Goal: Task Accomplishment & Management: Use online tool/utility

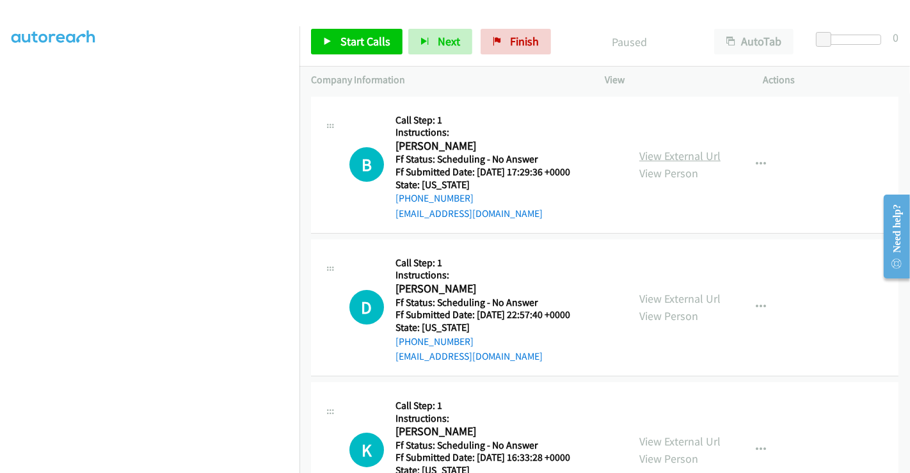
click at [677, 161] on link "View External Url" at bounding box center [679, 155] width 81 height 15
click at [663, 297] on link "View External Url" at bounding box center [679, 298] width 81 height 15
click at [676, 441] on link "View External Url" at bounding box center [679, 441] width 81 height 15
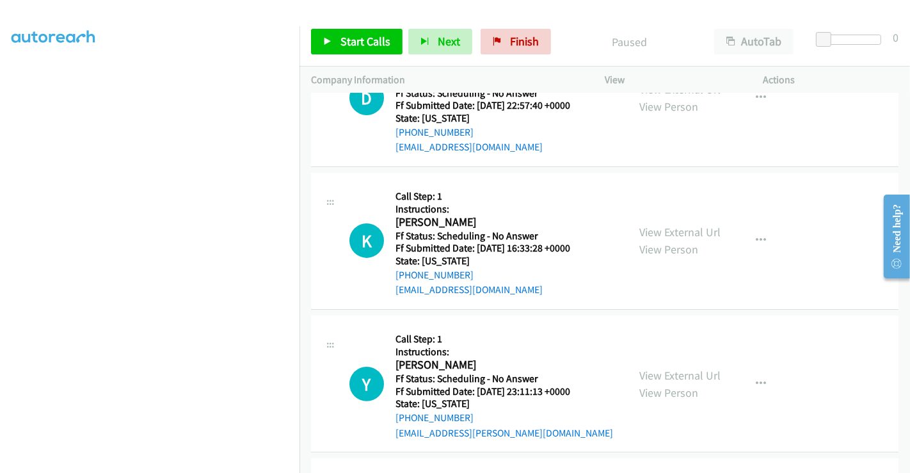
scroll to position [284, 0]
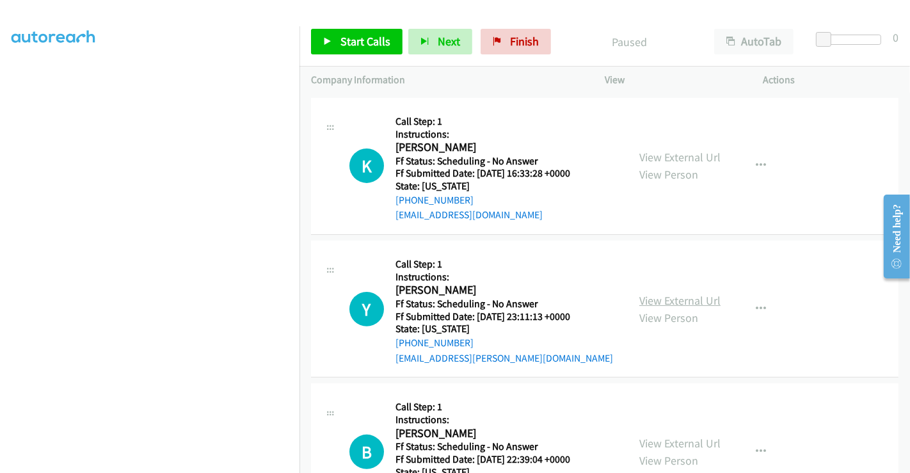
click at [662, 297] on link "View External Url" at bounding box center [679, 300] width 81 height 15
click at [676, 437] on link "View External Url" at bounding box center [679, 443] width 81 height 15
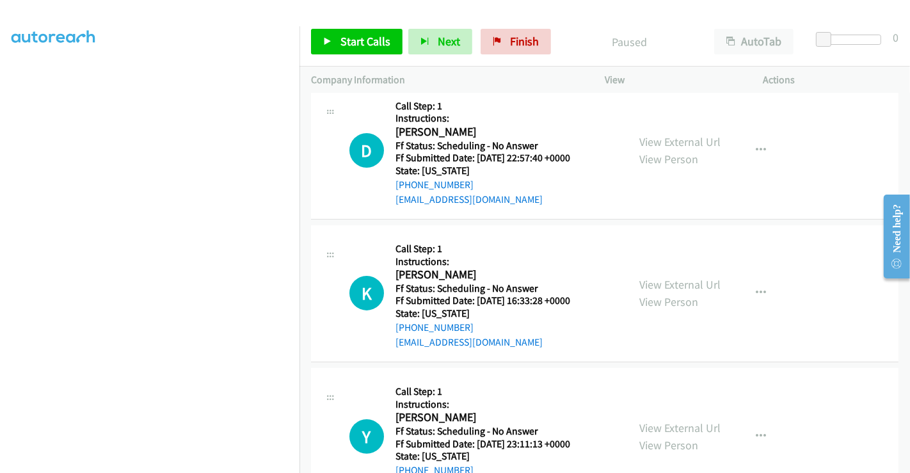
scroll to position [0, 0]
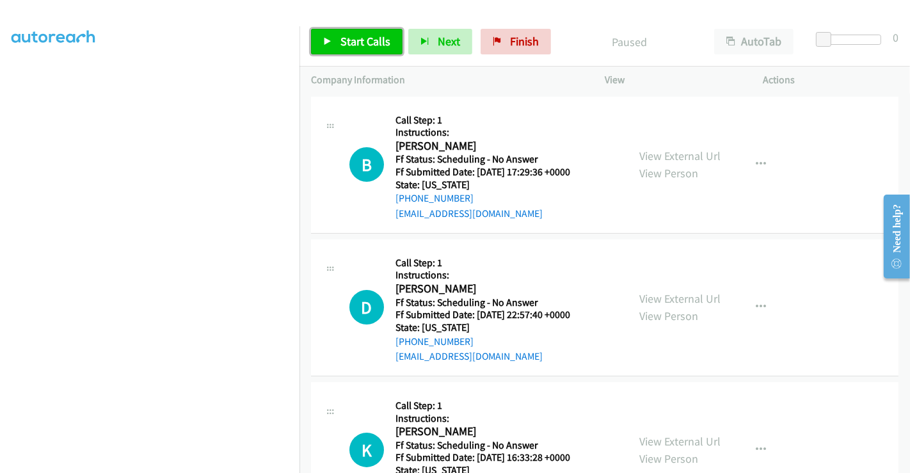
click at [376, 44] on span "Start Calls" at bounding box center [365, 41] width 50 height 15
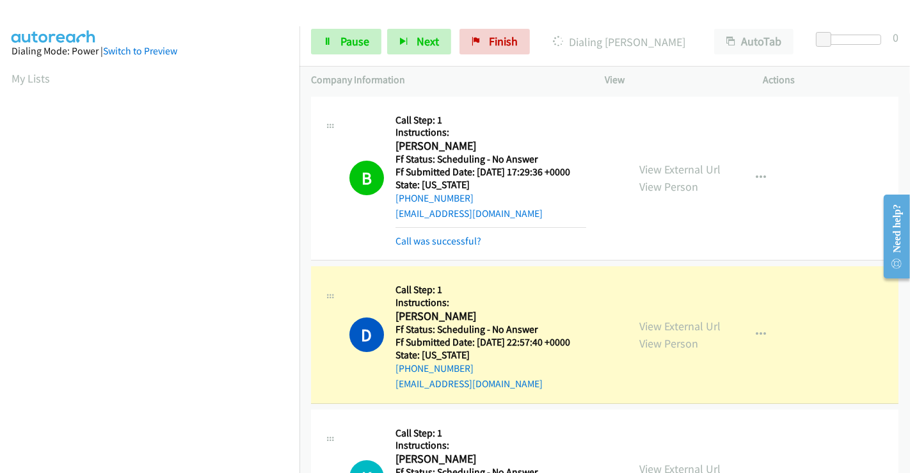
scroll to position [246, 0]
click at [333, 44] on link "Pause" at bounding box center [346, 42] width 70 height 26
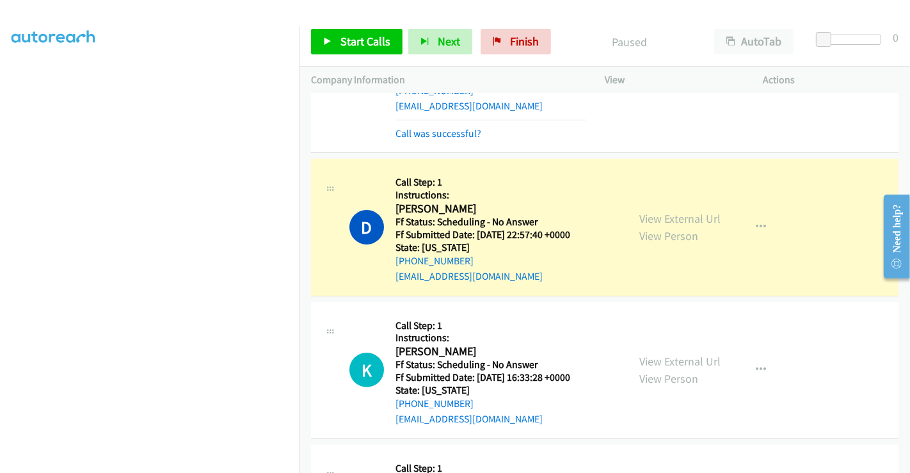
scroll to position [0, 0]
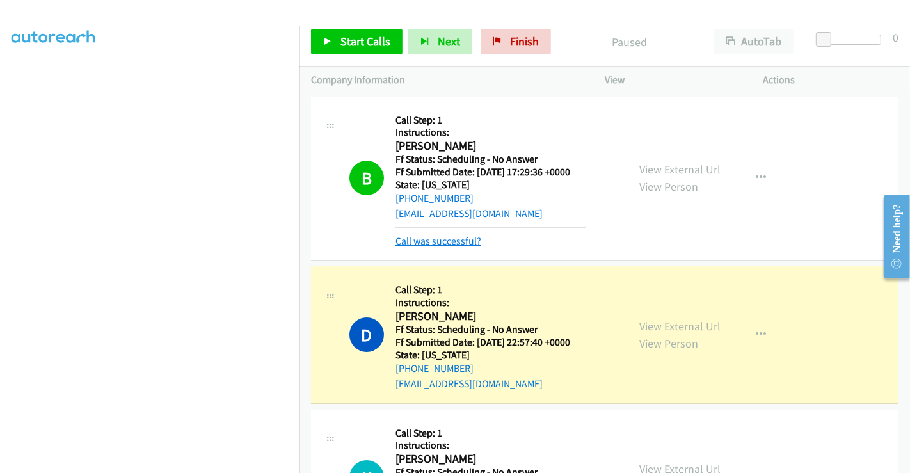
click at [461, 246] on link "Call was successful?" at bounding box center [438, 241] width 86 height 12
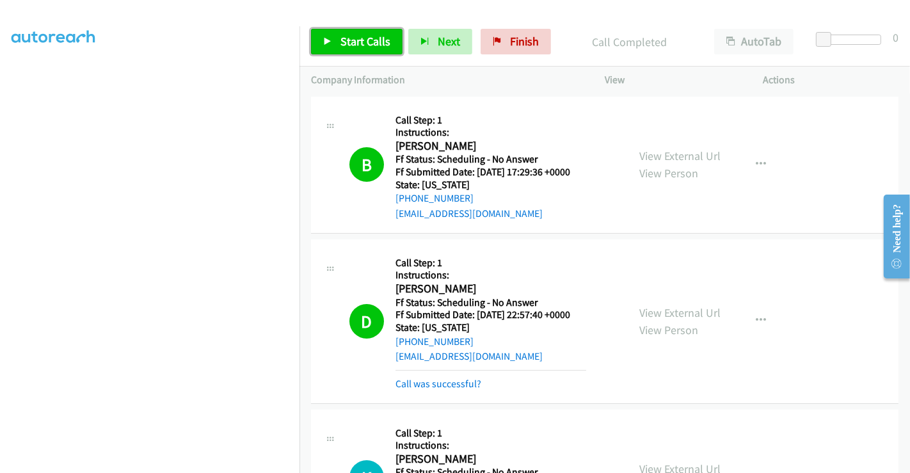
click at [354, 46] on span "Start Calls" at bounding box center [365, 41] width 50 height 15
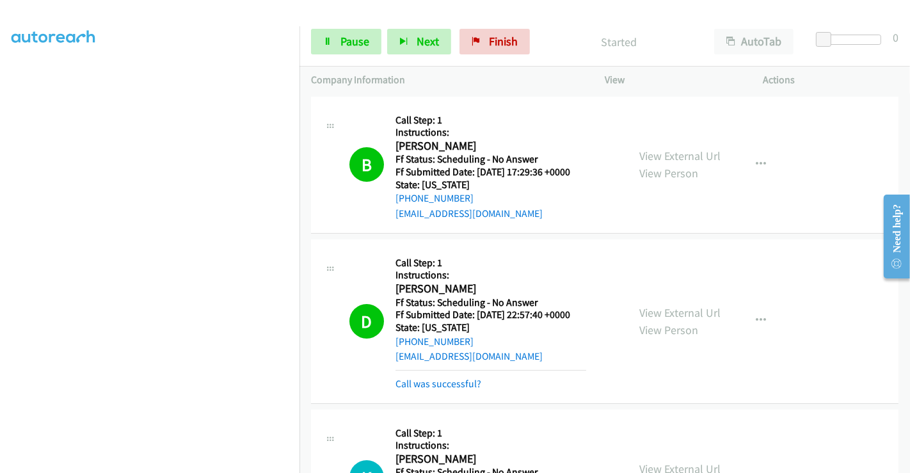
click at [438, 374] on mb0 "Call was successful?" at bounding box center [490, 381] width 191 height 22
click at [443, 386] on link "Call was successful?" at bounding box center [438, 383] width 86 height 12
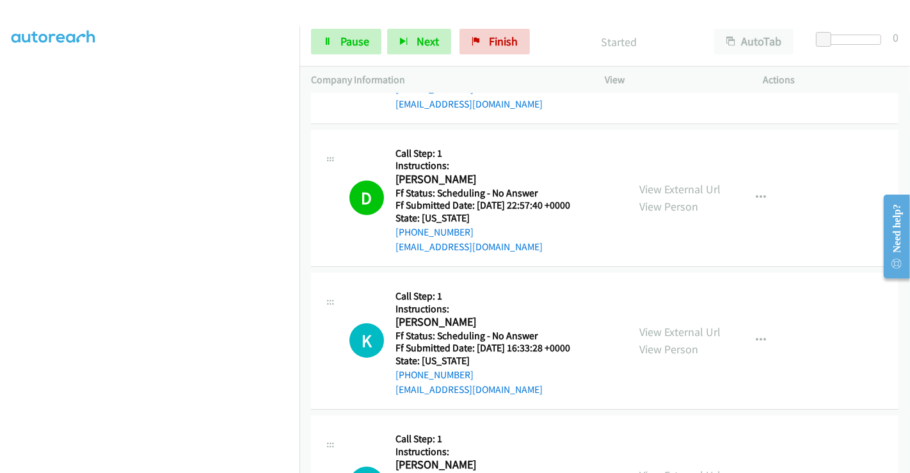
scroll to position [142, 0]
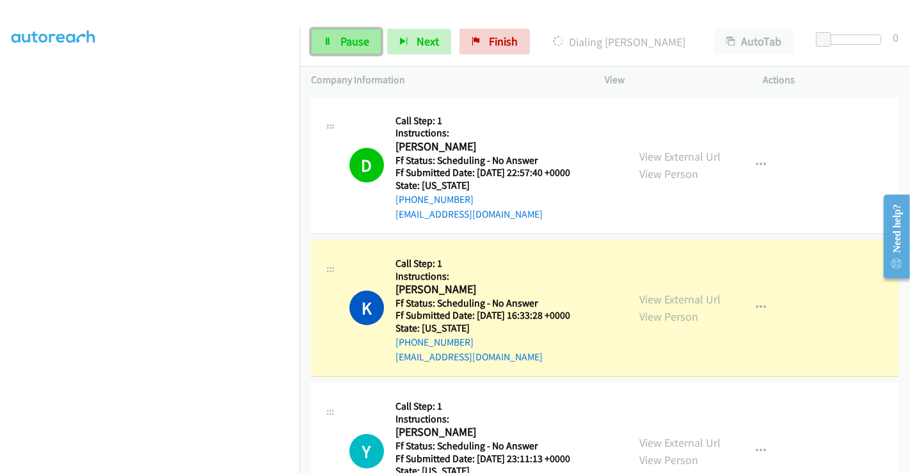
click at [345, 40] on span "Pause" at bounding box center [354, 41] width 29 height 15
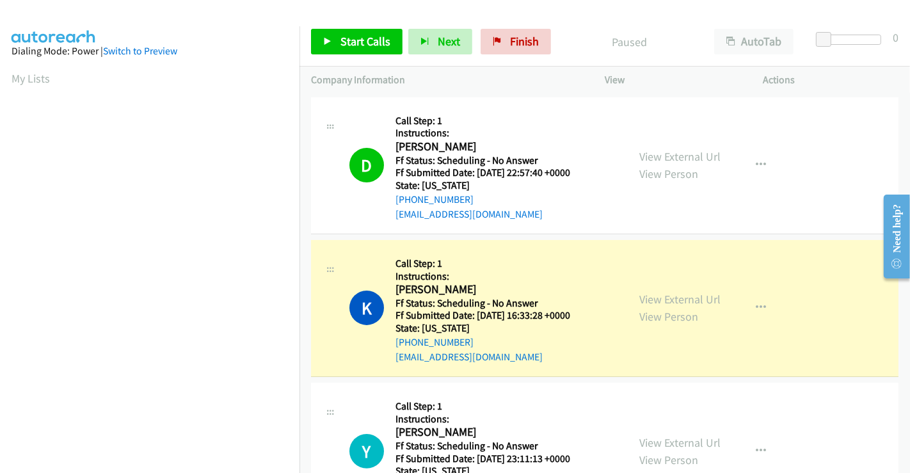
scroll to position [246, 0]
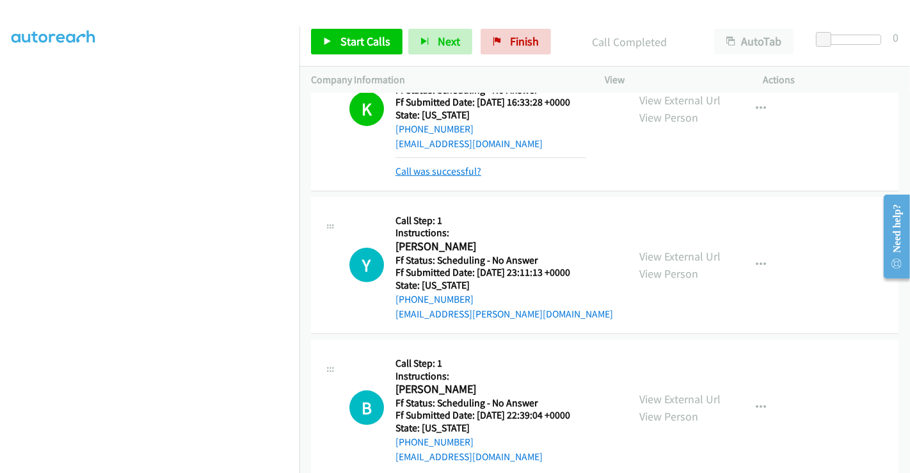
click at [434, 168] on link "Call was successful?" at bounding box center [438, 171] width 86 height 12
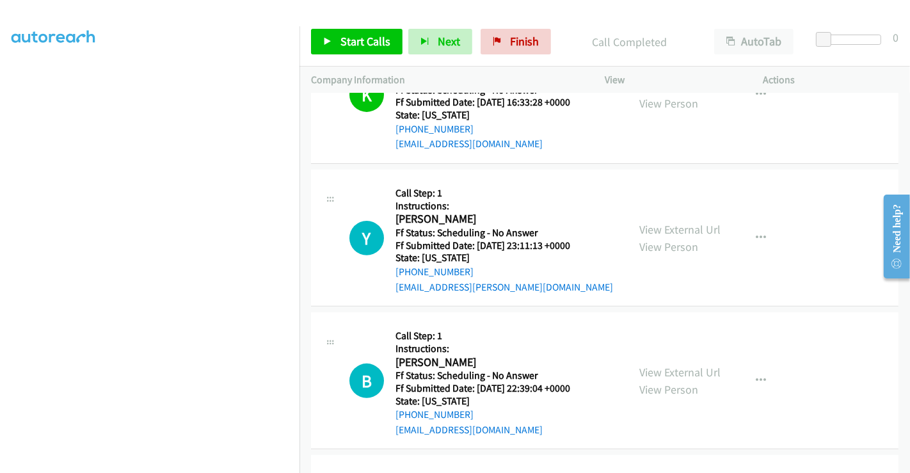
scroll to position [342, 0]
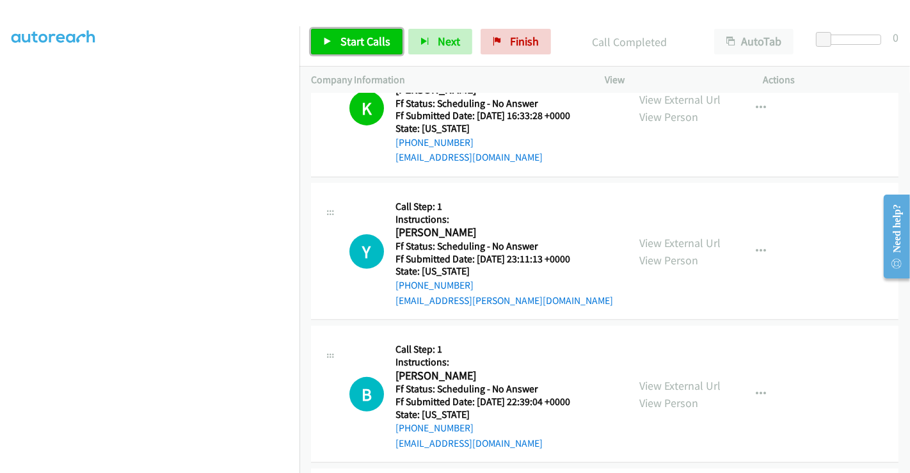
click at [354, 41] on span "Start Calls" at bounding box center [365, 41] width 50 height 15
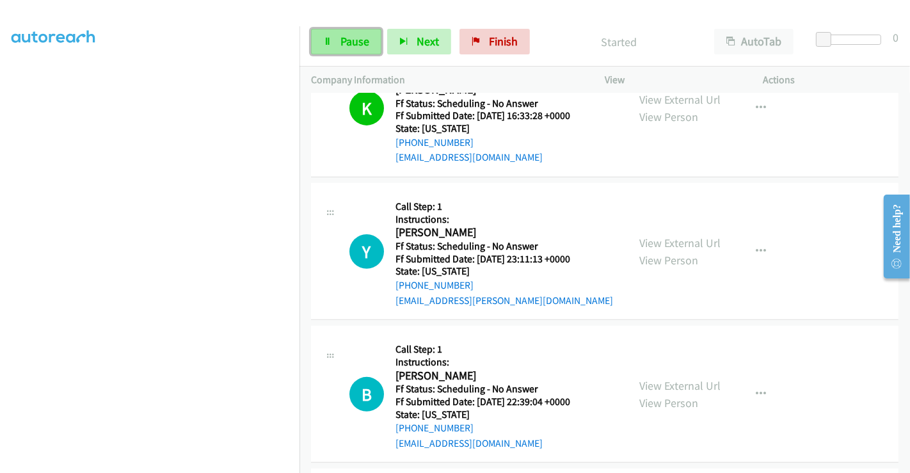
click at [347, 36] on span "Pause" at bounding box center [354, 41] width 29 height 15
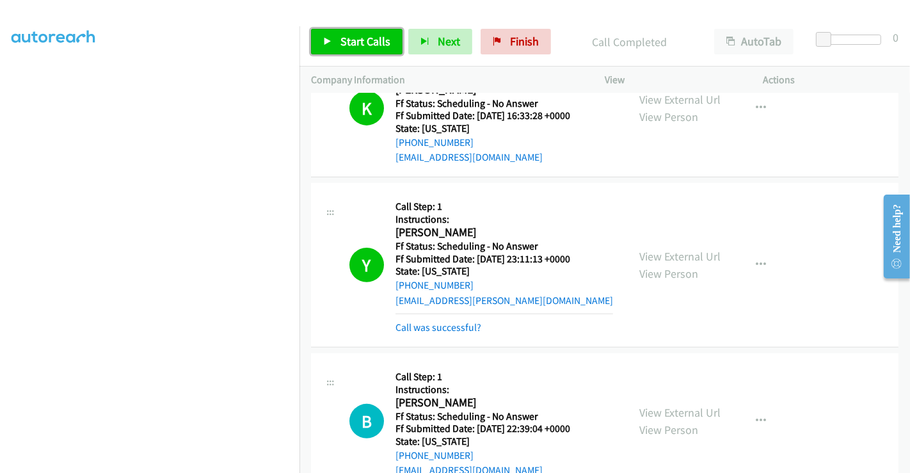
click at [365, 44] on span "Start Calls" at bounding box center [365, 41] width 50 height 15
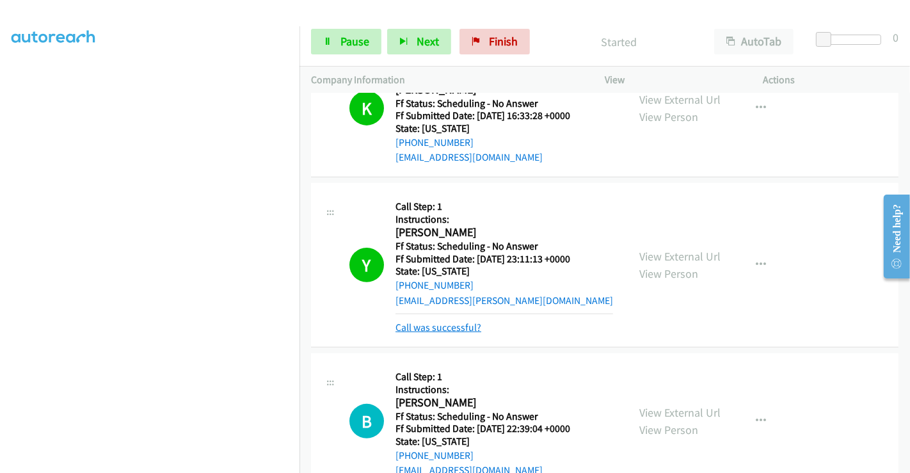
click at [454, 322] on link "Call was successful?" at bounding box center [438, 327] width 86 height 12
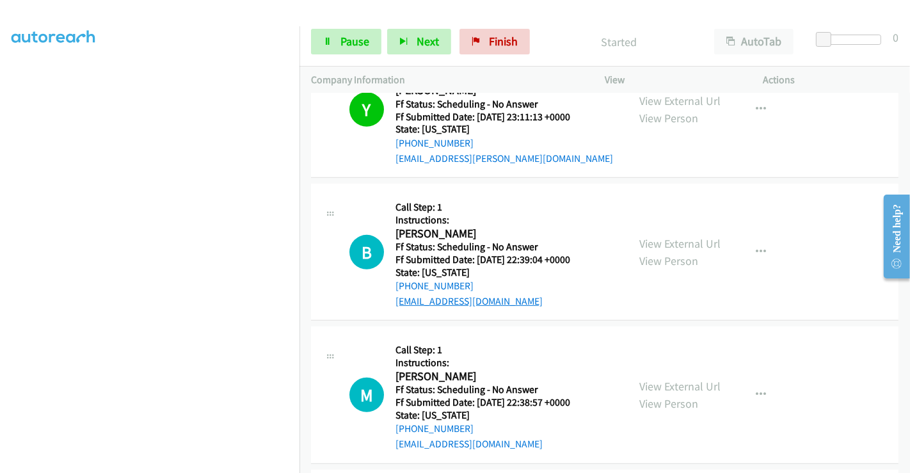
scroll to position [555, 0]
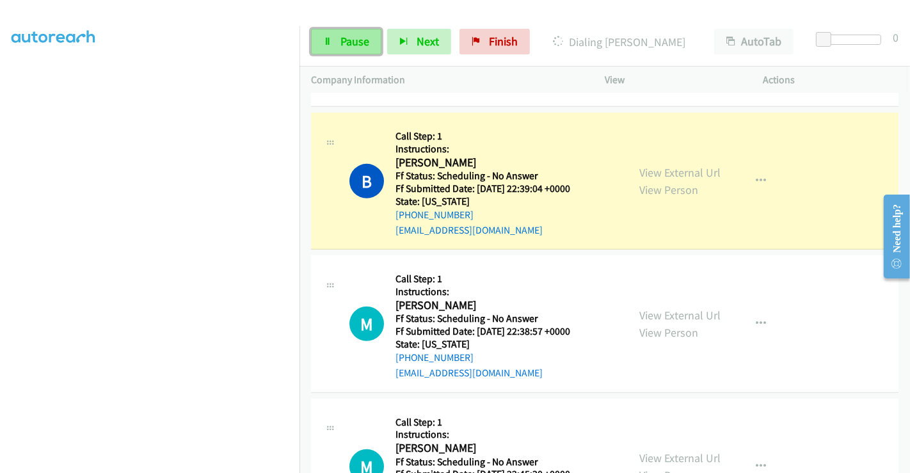
click at [347, 33] on link "Pause" at bounding box center [346, 42] width 70 height 26
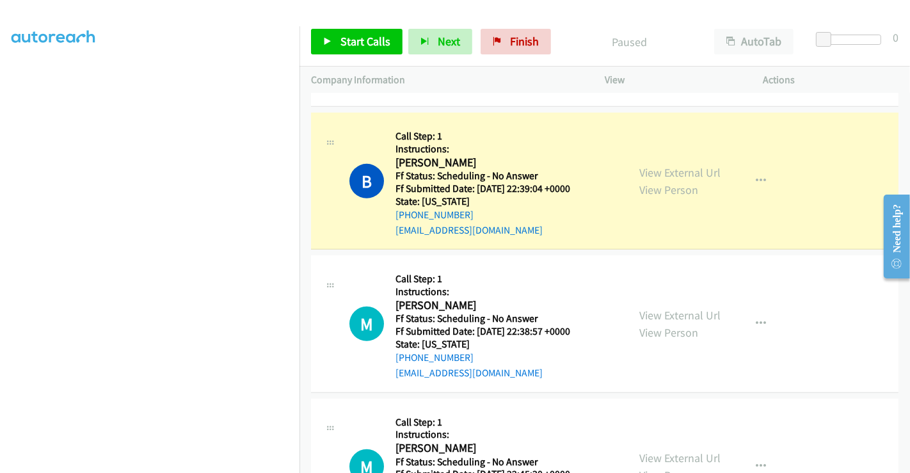
scroll to position [342, 0]
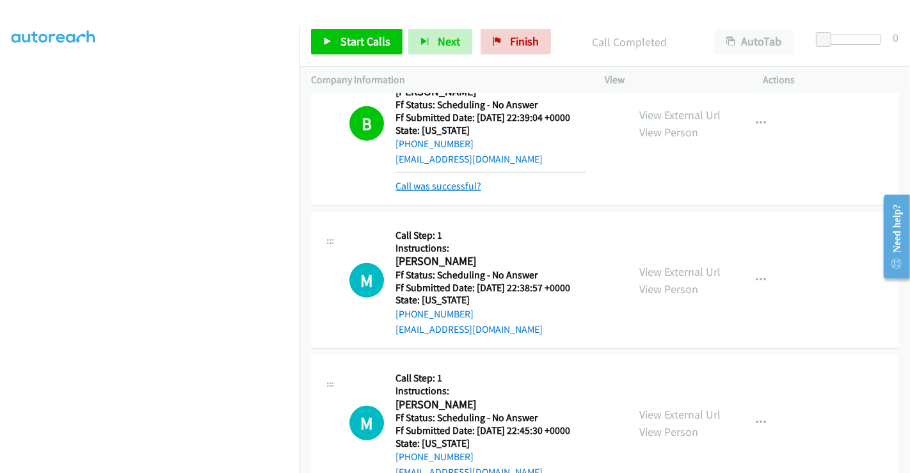
click at [463, 186] on link "Call was successful?" at bounding box center [438, 186] width 86 height 12
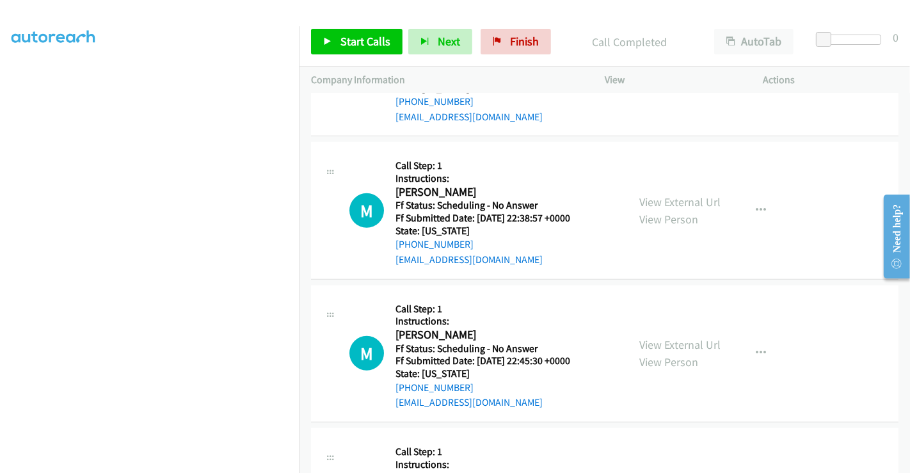
scroll to position [754, 0]
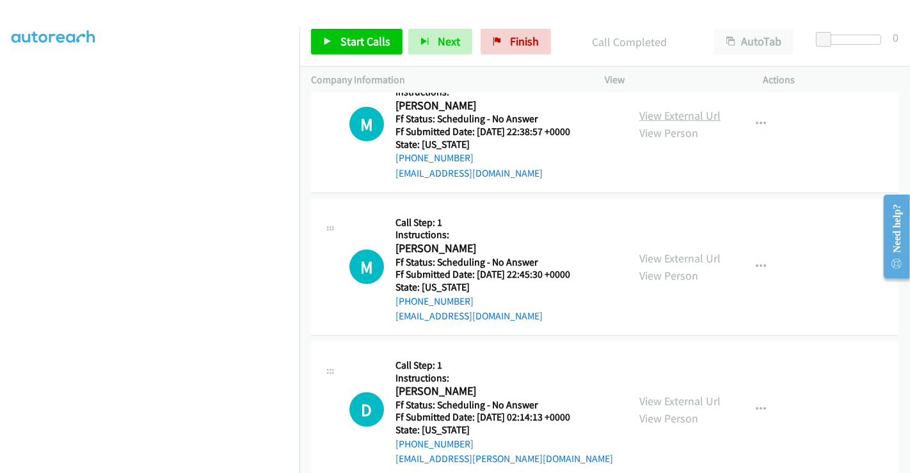
click at [666, 116] on link "View External Url" at bounding box center [679, 115] width 81 height 15
click at [672, 260] on link "View External Url" at bounding box center [679, 258] width 81 height 15
click at [684, 400] on link "View External Url" at bounding box center [679, 400] width 81 height 15
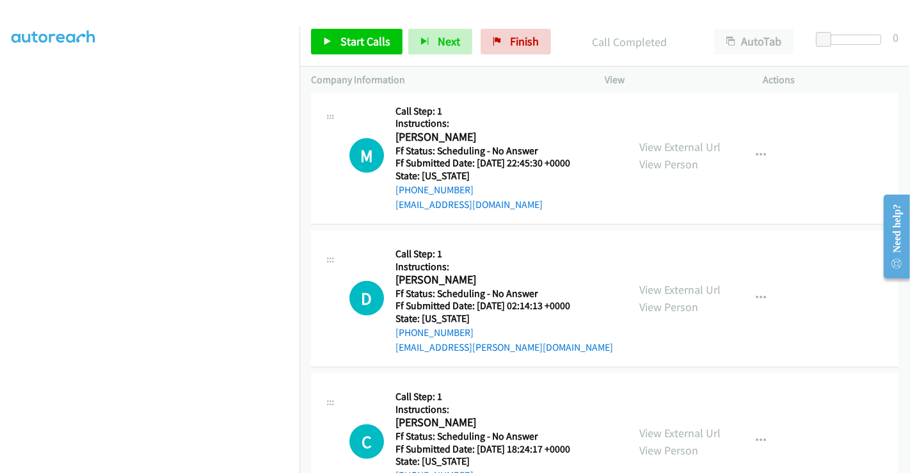
scroll to position [967, 0]
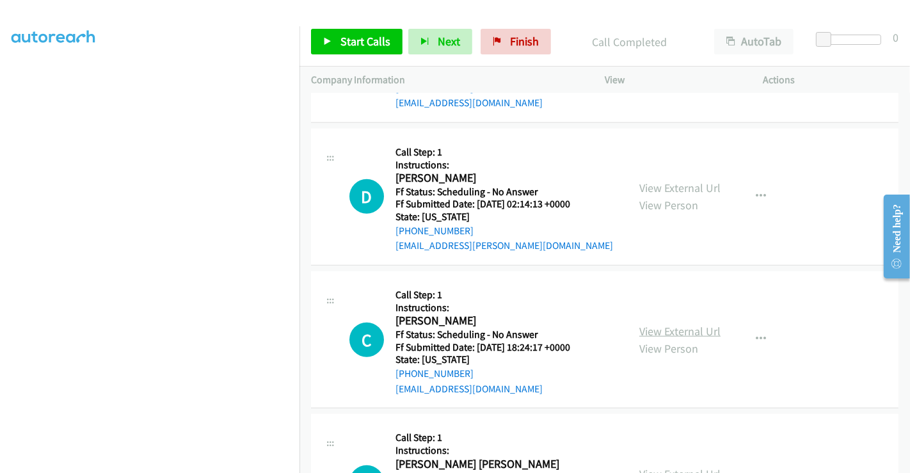
click at [667, 325] on link "View External Url" at bounding box center [679, 331] width 81 height 15
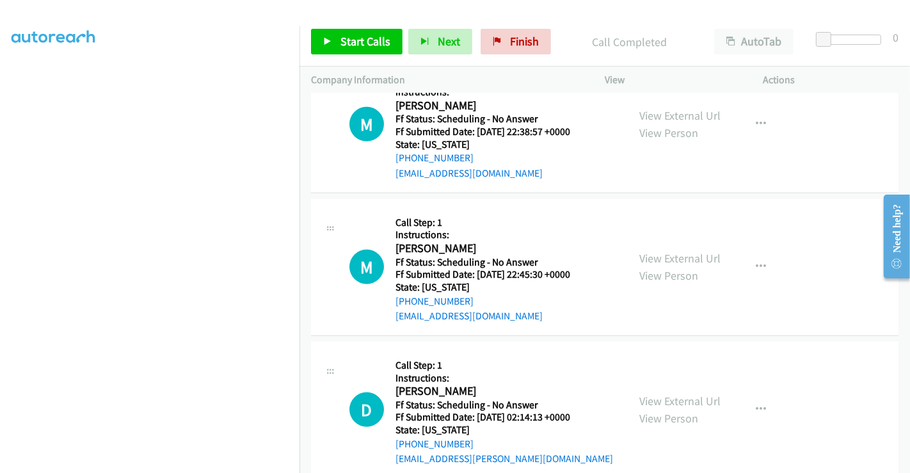
scroll to position [612, 0]
click at [321, 32] on link "Start Calls" at bounding box center [356, 42] width 91 height 26
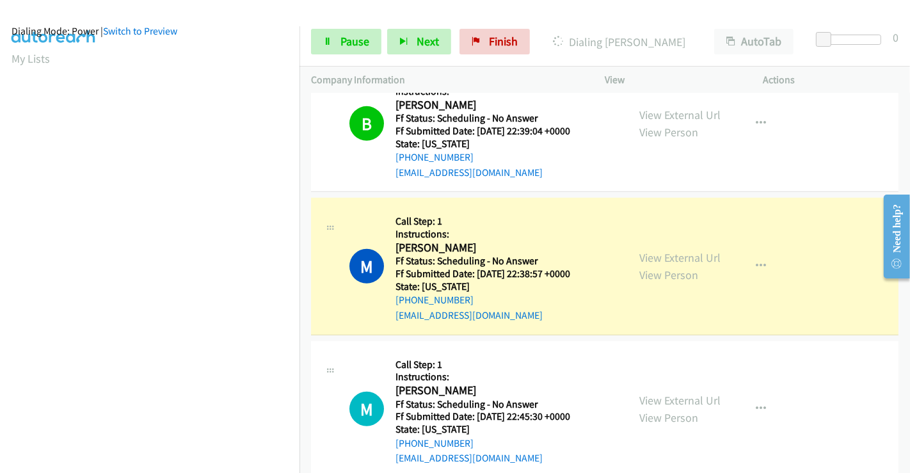
scroll to position [0, 0]
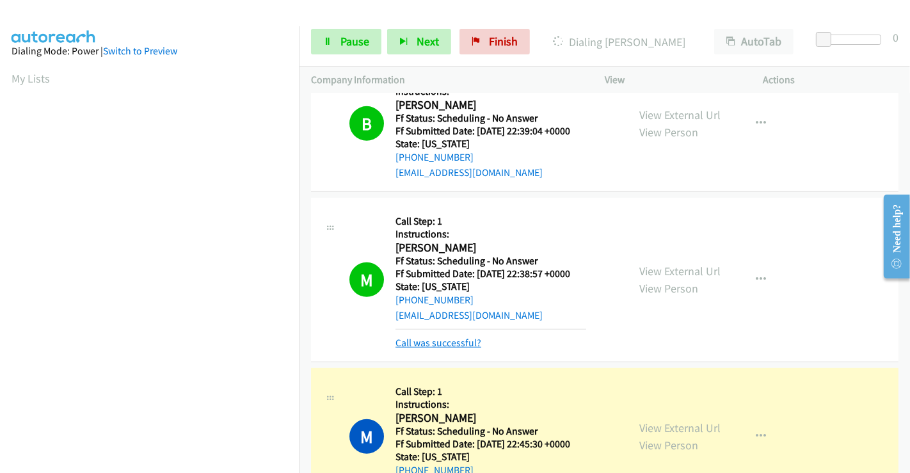
click at [468, 342] on link "Call was successful?" at bounding box center [438, 343] width 86 height 12
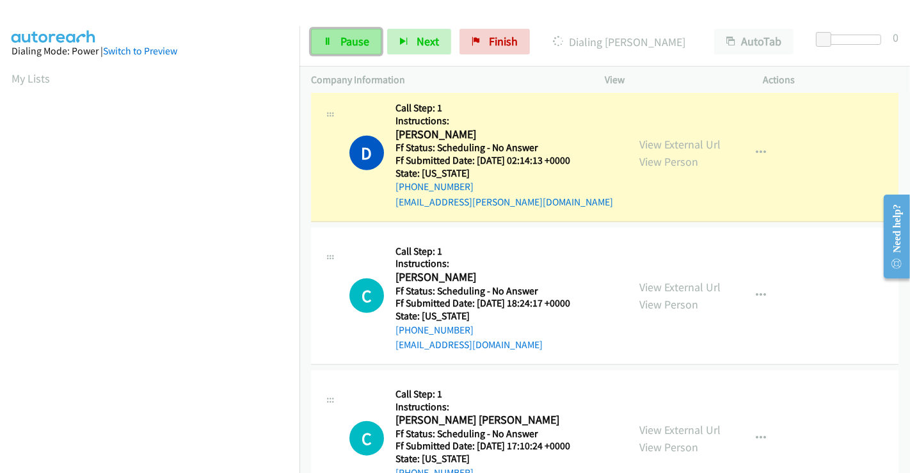
click at [349, 39] on span "Pause" at bounding box center [354, 41] width 29 height 15
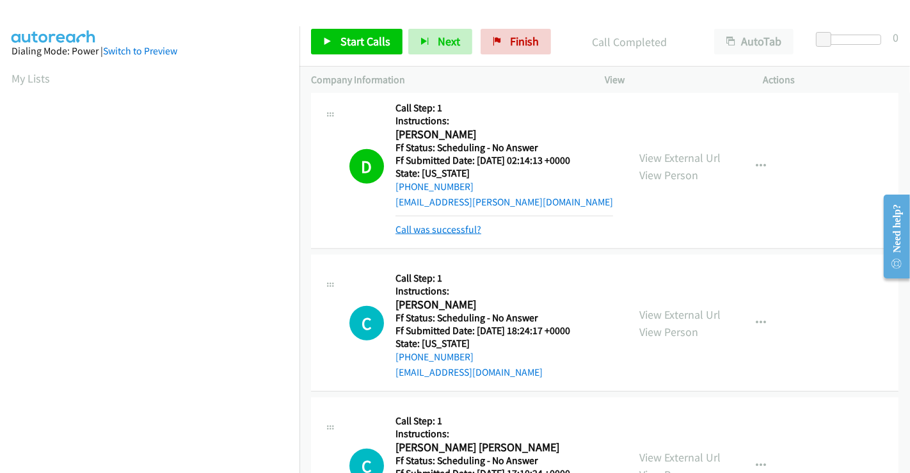
click at [464, 227] on link "Call was successful?" at bounding box center [438, 229] width 86 height 12
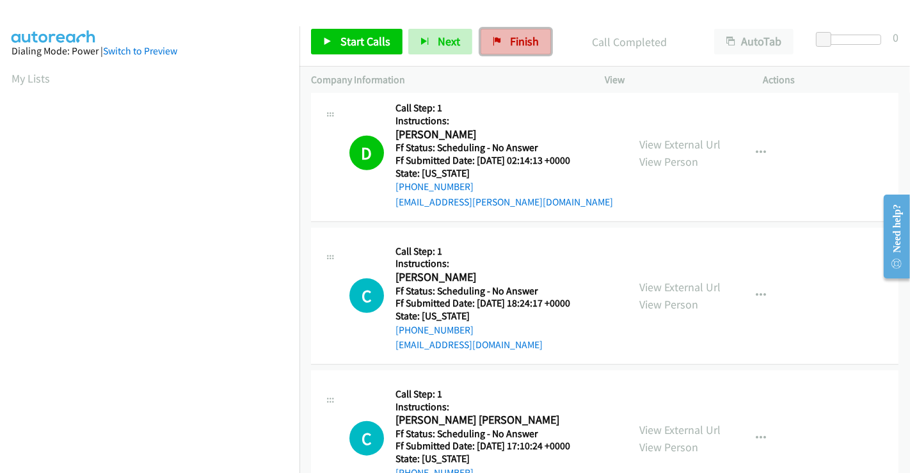
click at [510, 42] on span "Finish" at bounding box center [524, 41] width 29 height 15
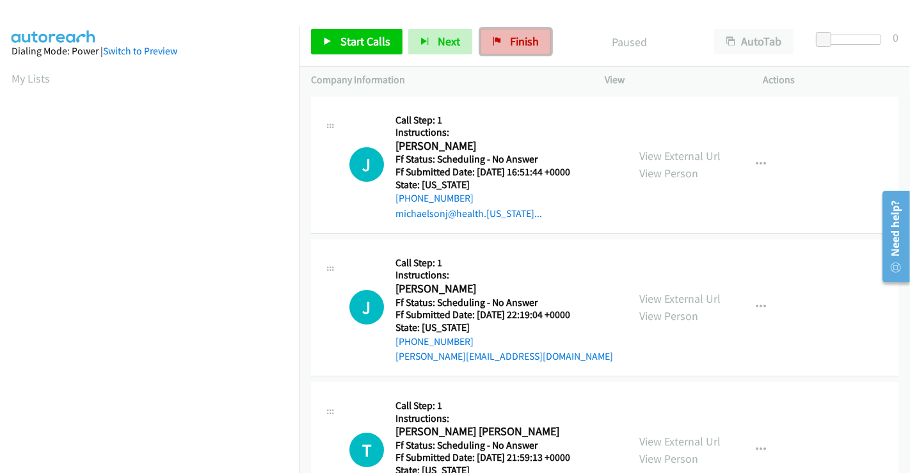
click at [517, 35] on span "Finish" at bounding box center [524, 41] width 29 height 15
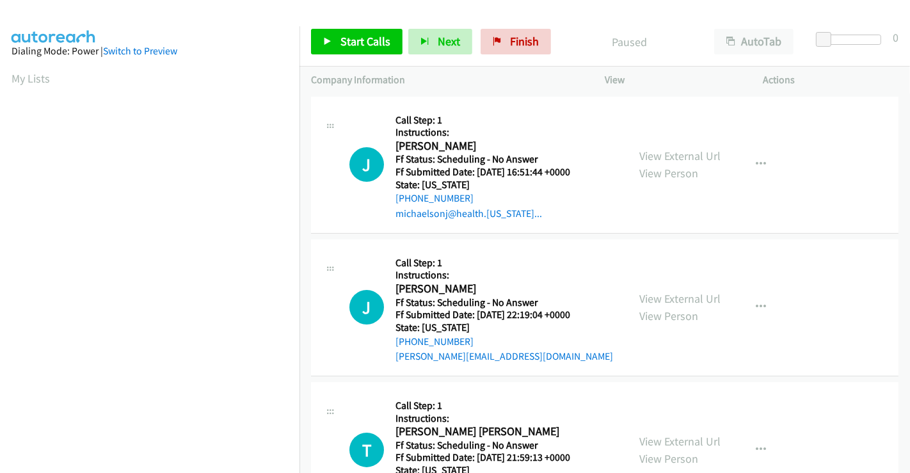
click at [640, 301] on link "View External Url" at bounding box center [679, 298] width 81 height 15
click at [367, 41] on span "Start Calls" at bounding box center [365, 41] width 50 height 15
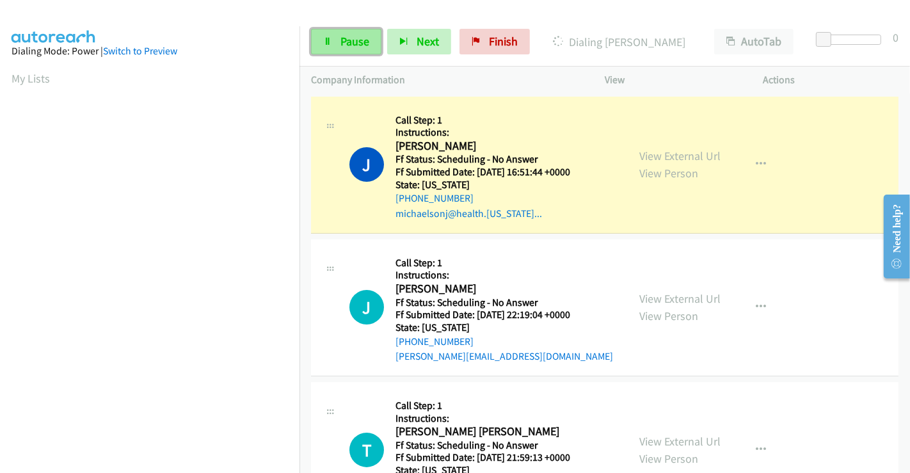
click at [348, 38] on span "Pause" at bounding box center [354, 41] width 29 height 15
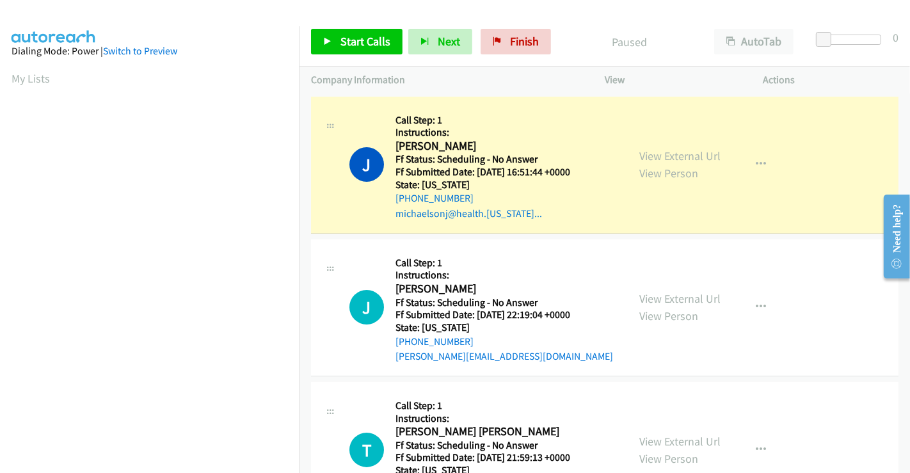
scroll to position [246, 0]
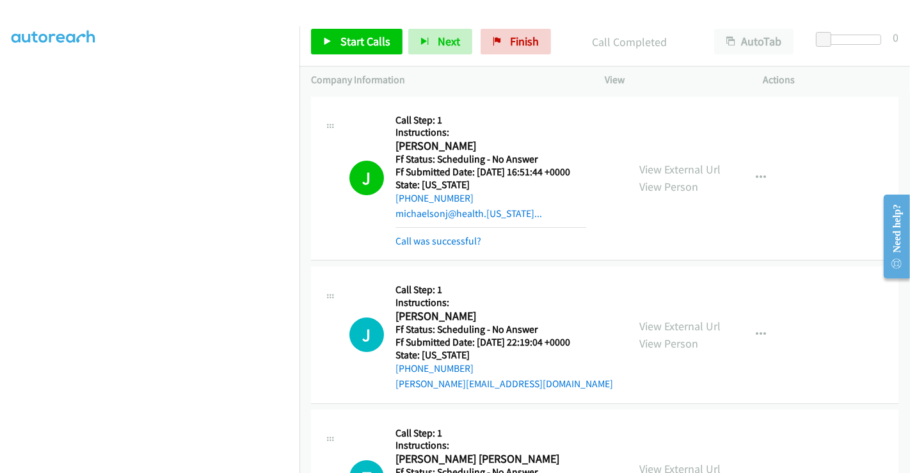
click at [570, 289] on h5 "Call Step: 1" at bounding box center [504, 289] width 218 height 13
click at [420, 237] on link "Call was successful?" at bounding box center [438, 241] width 86 height 12
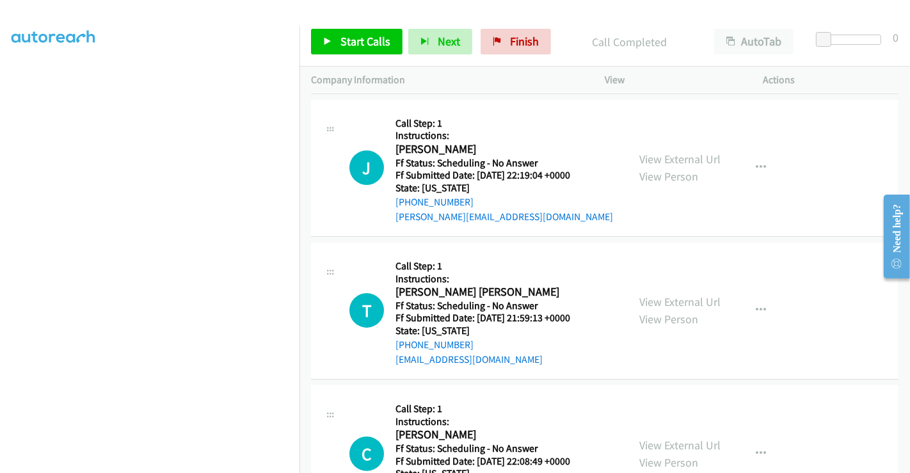
scroll to position [142, 0]
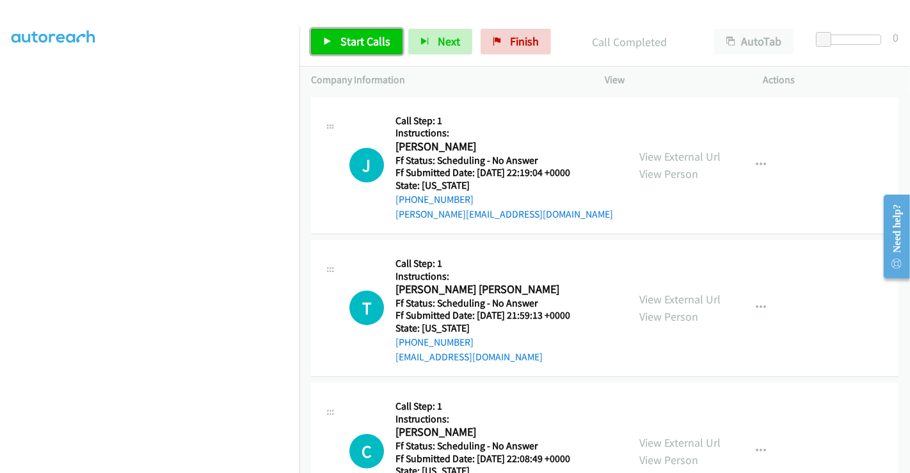
click at [349, 36] on span "Start Calls" at bounding box center [365, 41] width 50 height 15
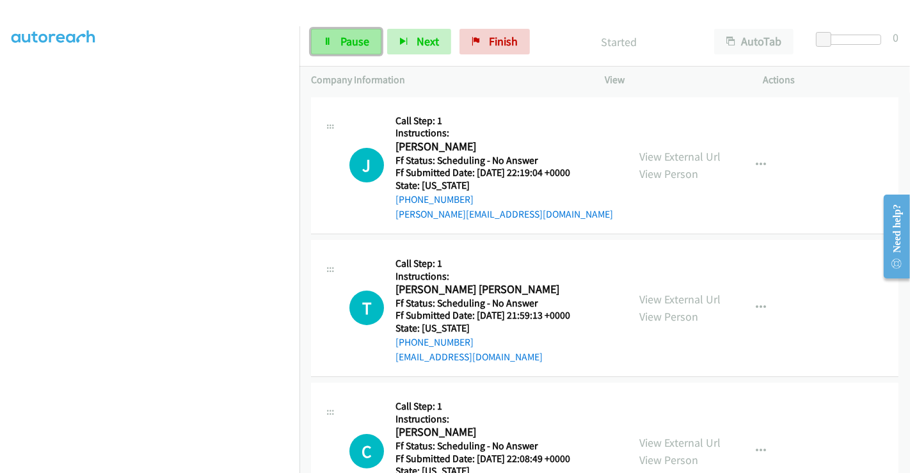
click at [348, 37] on span "Pause" at bounding box center [354, 41] width 29 height 15
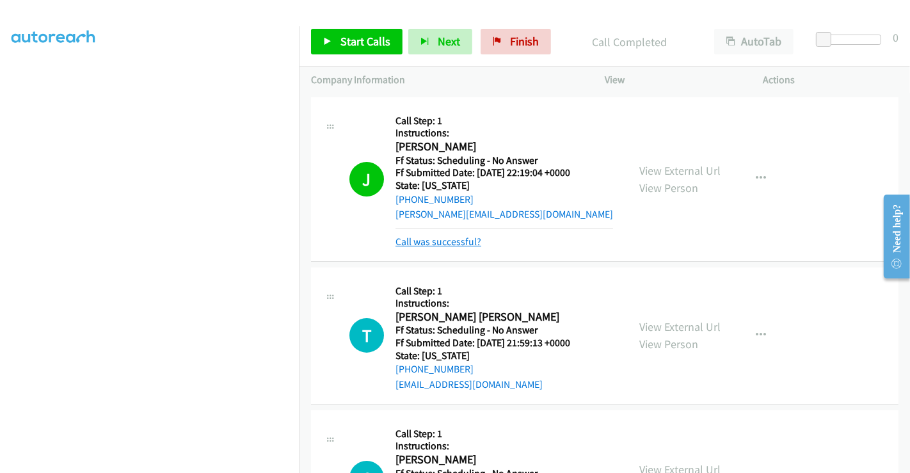
click at [451, 246] on link "Call was successful?" at bounding box center [438, 241] width 86 height 12
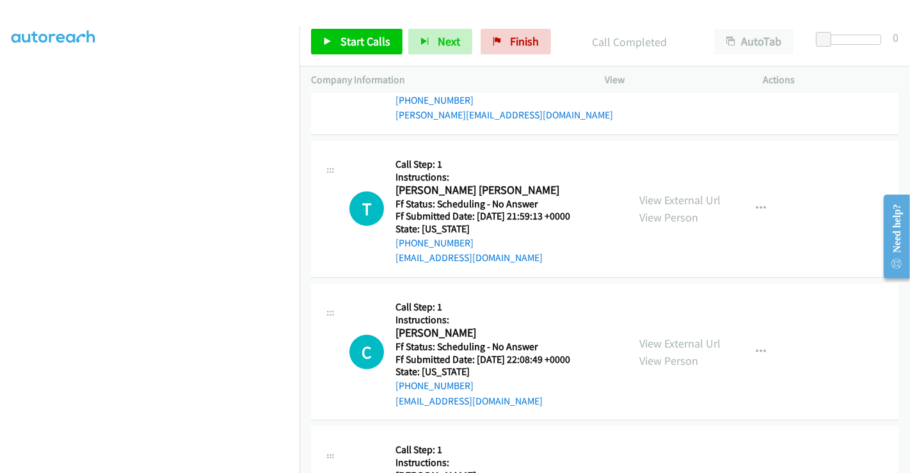
scroll to position [284, 0]
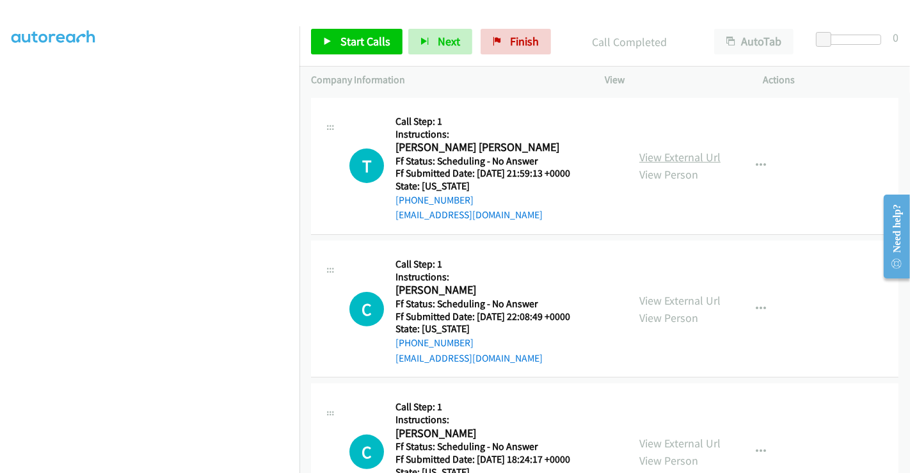
click at [654, 158] on link "View External Url" at bounding box center [679, 157] width 81 height 15
click at [641, 299] on link "View External Url" at bounding box center [679, 300] width 81 height 15
click at [647, 442] on link "View External Url" at bounding box center [679, 443] width 81 height 15
click at [361, 39] on span "Start Calls" at bounding box center [365, 41] width 50 height 15
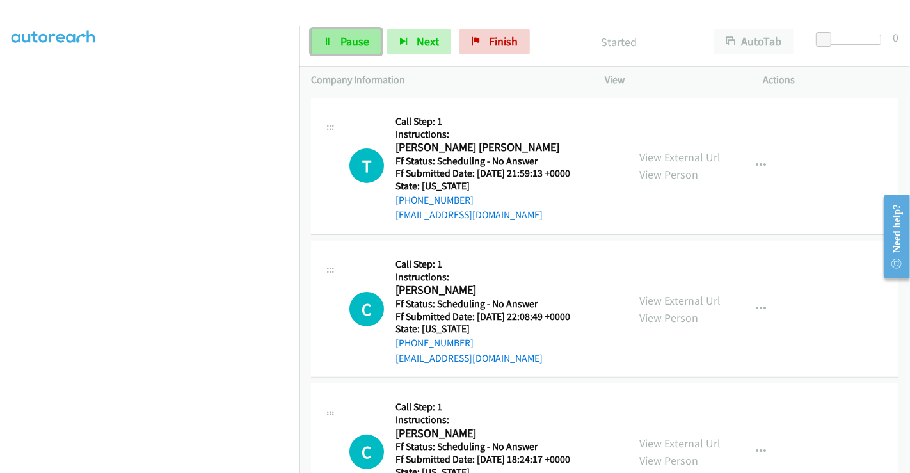
click at [347, 39] on span "Pause" at bounding box center [354, 41] width 29 height 15
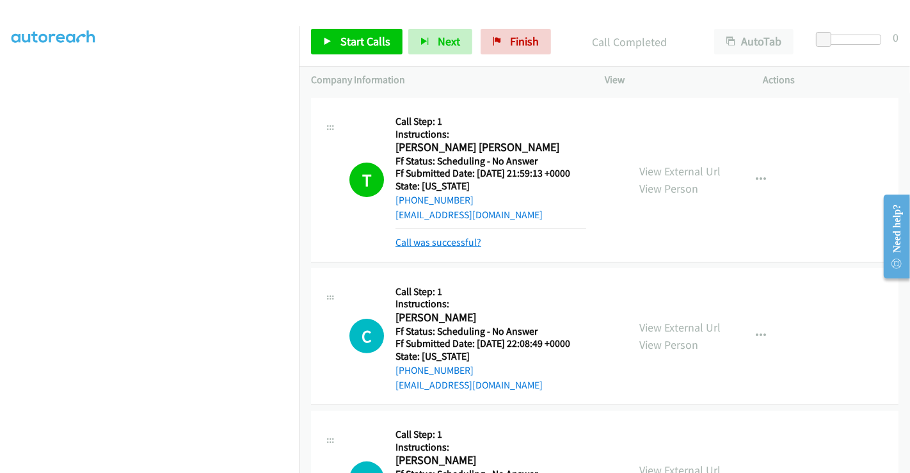
click at [438, 240] on link "Call was successful?" at bounding box center [438, 242] width 86 height 12
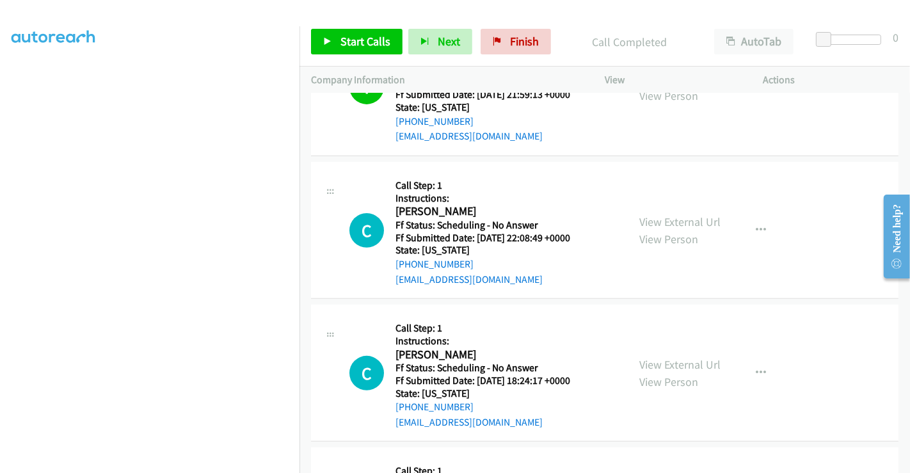
scroll to position [426, 0]
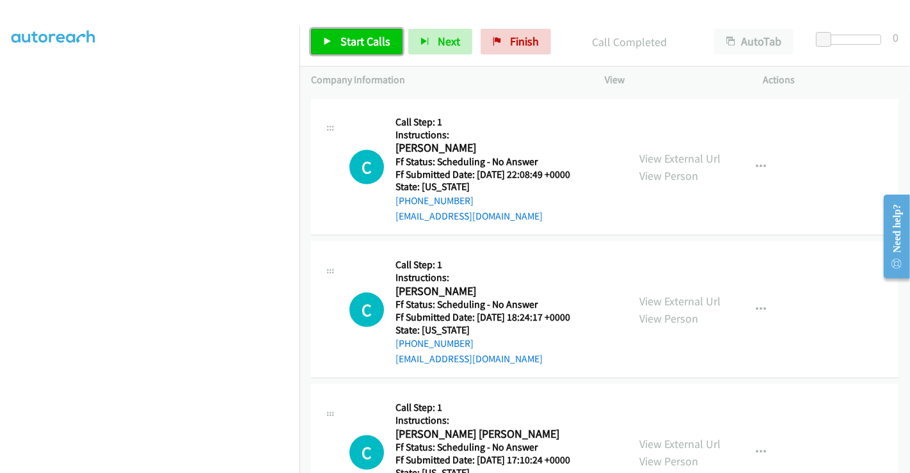
click at [361, 40] on span "Start Calls" at bounding box center [365, 41] width 50 height 15
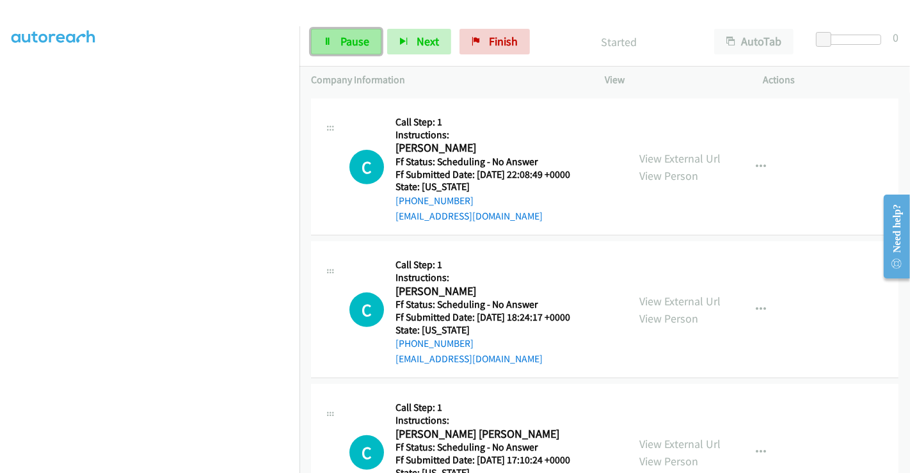
click at [346, 41] on span "Pause" at bounding box center [354, 41] width 29 height 15
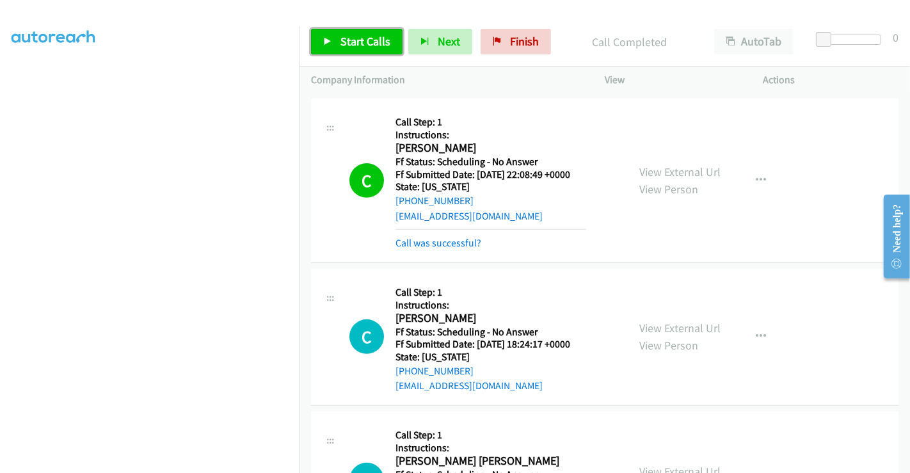
drag, startPoint x: 360, startPoint y: 37, endPoint x: 361, endPoint y: 44, distance: 7.2
click at [360, 37] on span "Start Calls" at bounding box center [365, 41] width 50 height 15
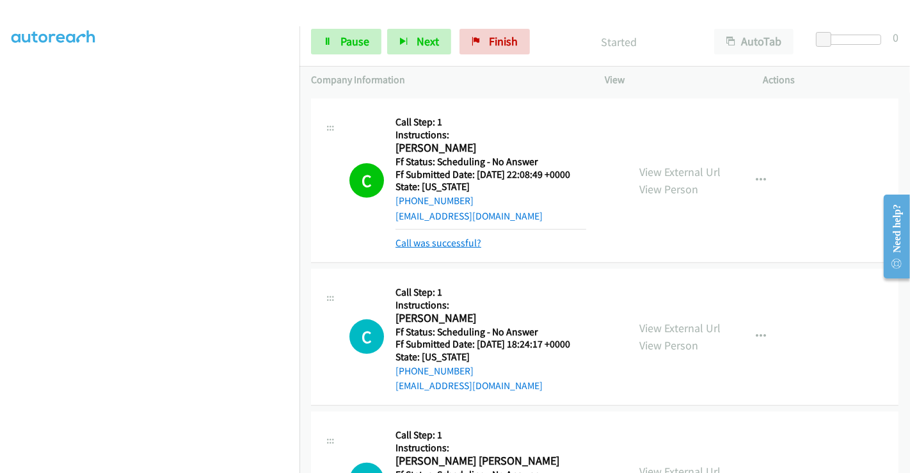
click at [450, 240] on link "Call was successful?" at bounding box center [438, 243] width 86 height 12
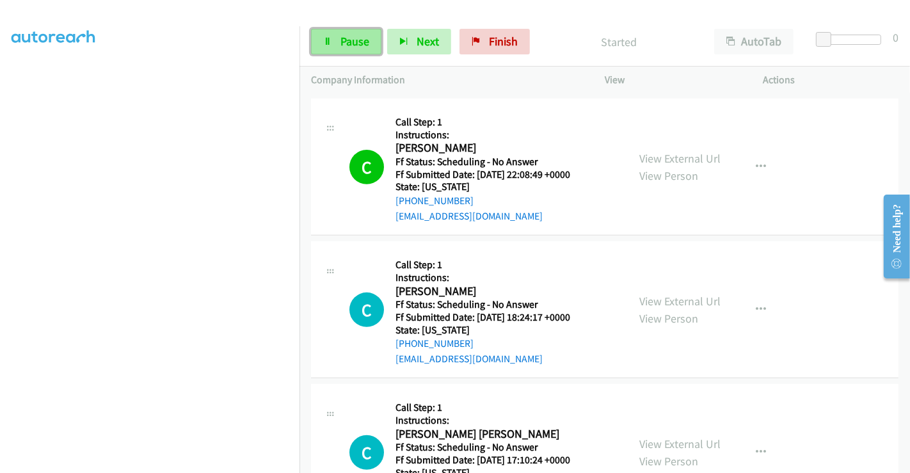
click at [350, 36] on span "Pause" at bounding box center [354, 41] width 29 height 15
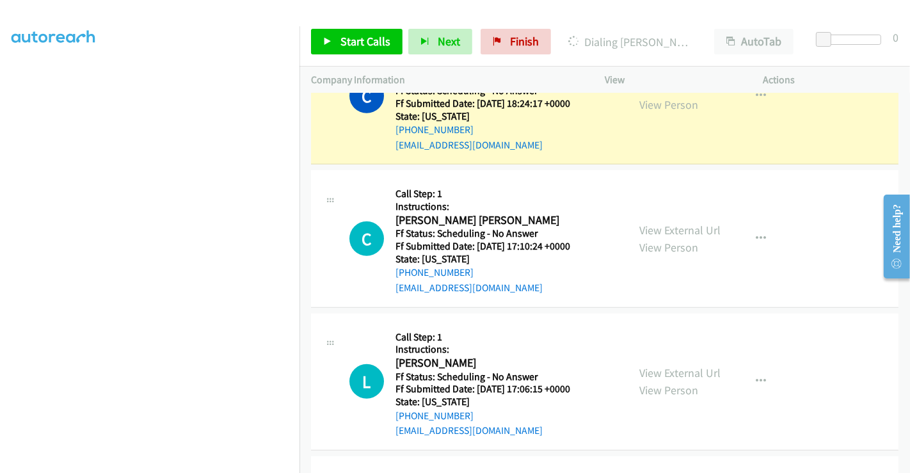
scroll to position [653, 0]
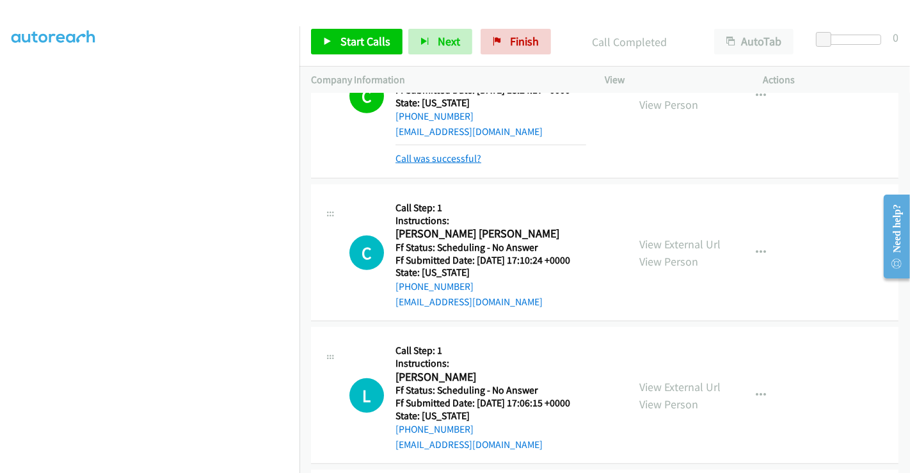
click at [475, 159] on link "Call was successful?" at bounding box center [438, 158] width 86 height 12
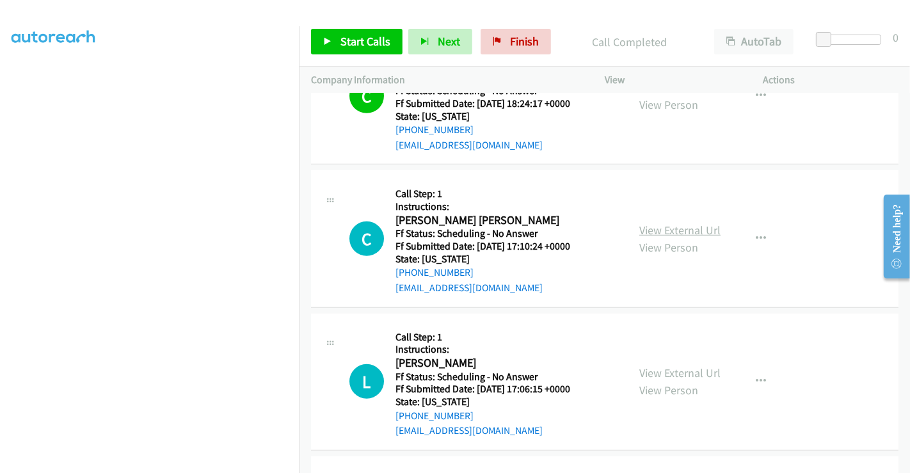
click at [663, 228] on link "View External Url" at bounding box center [679, 230] width 81 height 15
click at [667, 366] on link "View External Url" at bounding box center [679, 372] width 81 height 15
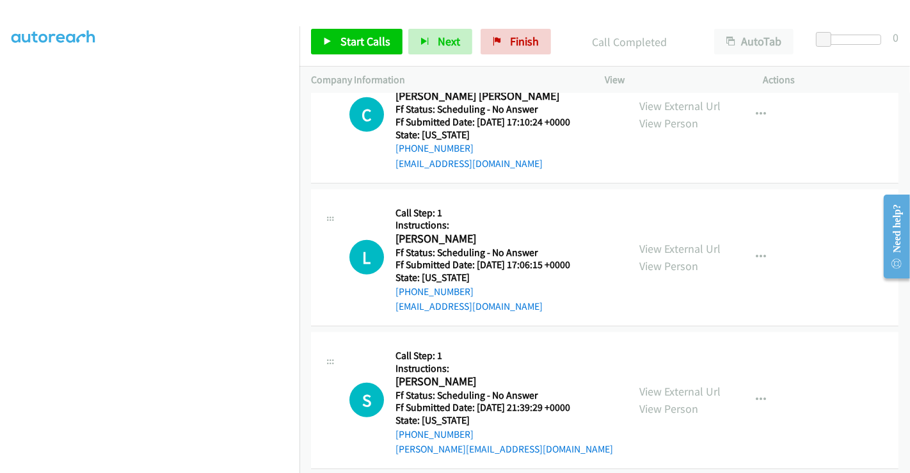
scroll to position [782, 0]
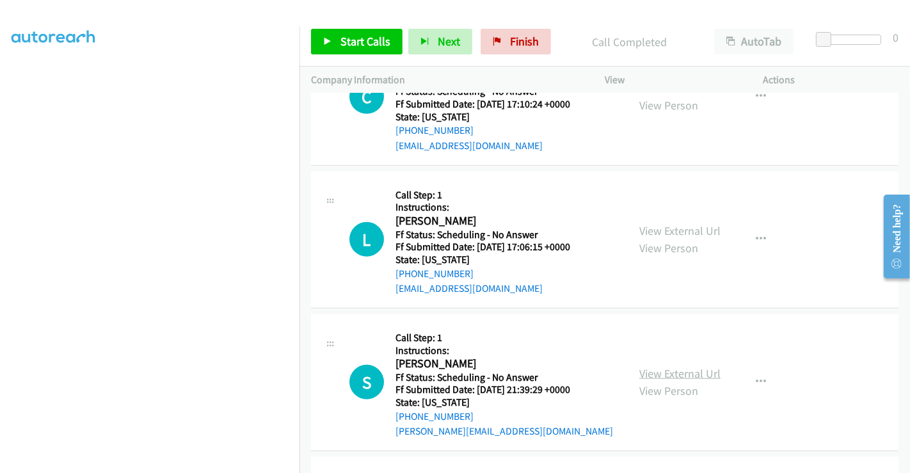
click at [670, 370] on link "View External Url" at bounding box center [679, 373] width 81 height 15
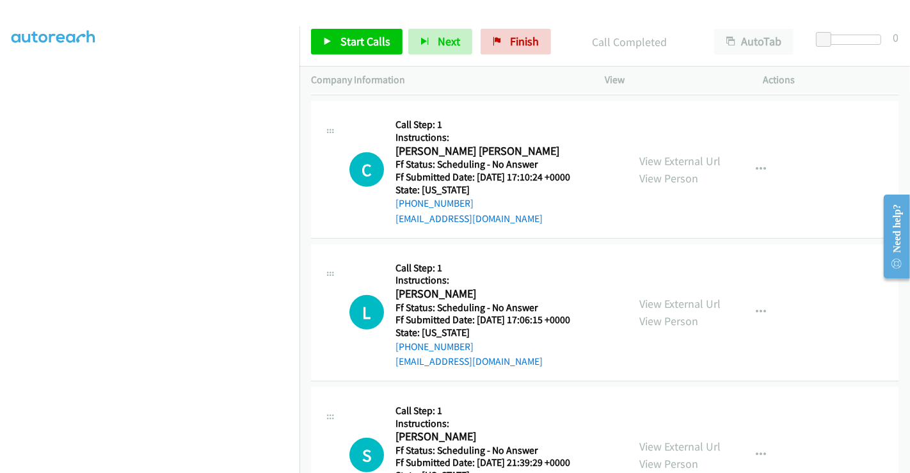
scroll to position [640, 0]
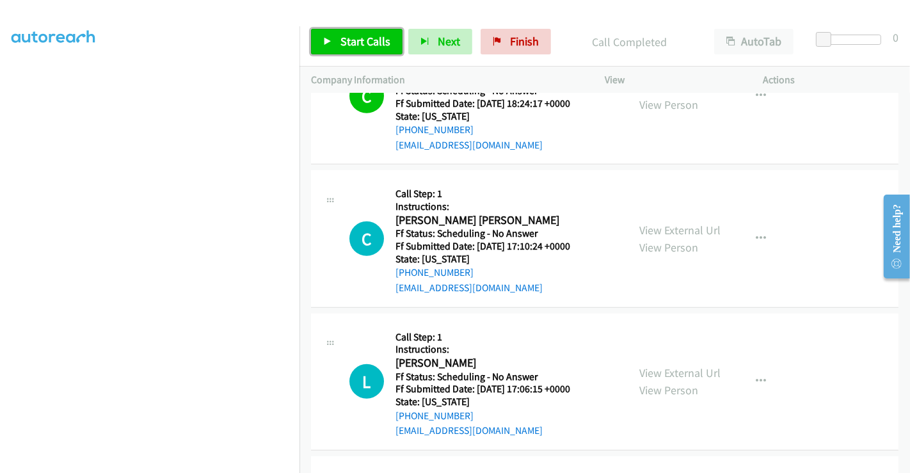
click at [345, 37] on span "Start Calls" at bounding box center [365, 41] width 50 height 15
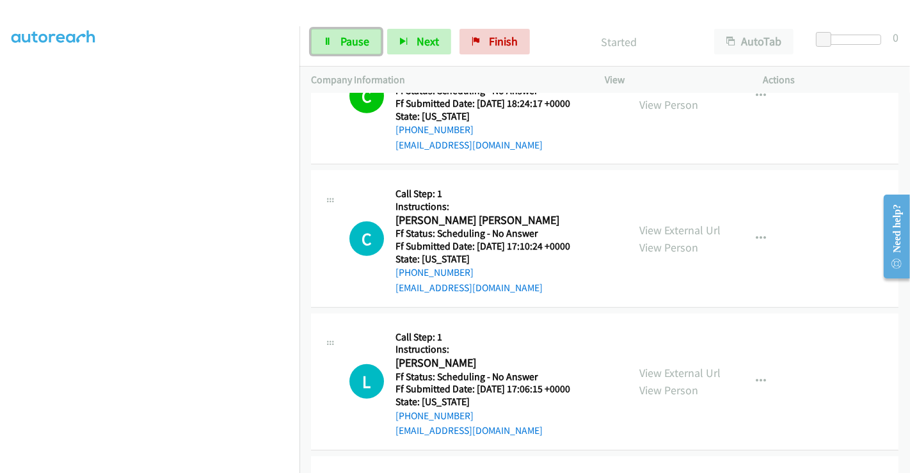
click at [345, 37] on span "Pause" at bounding box center [354, 41] width 29 height 15
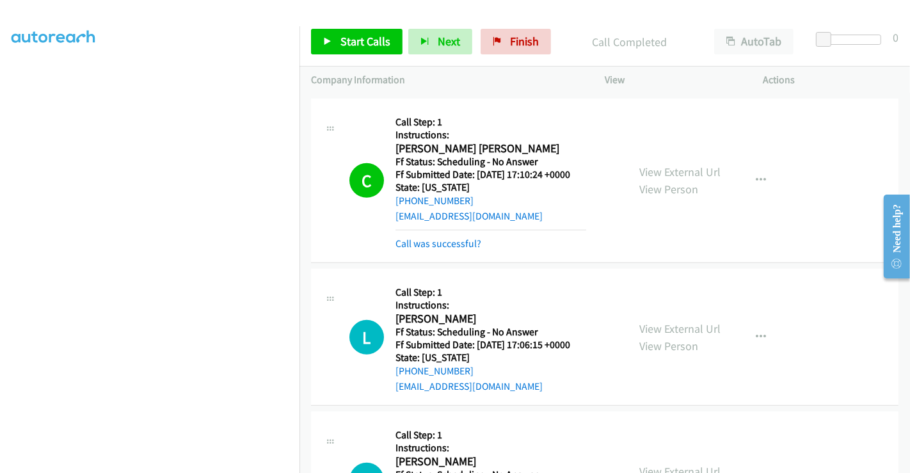
scroll to position [711, 0]
click at [444, 243] on link "Call was successful?" at bounding box center [438, 244] width 86 height 12
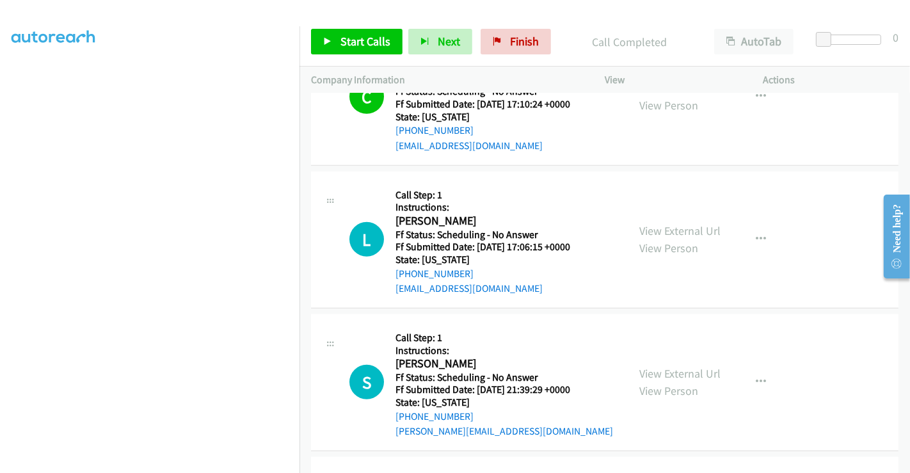
scroll to position [853, 0]
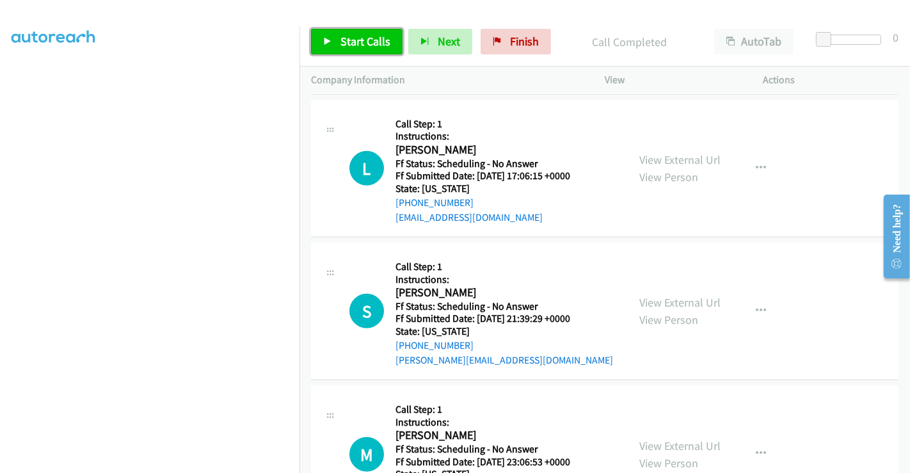
click at [345, 35] on span "Start Calls" at bounding box center [365, 41] width 50 height 15
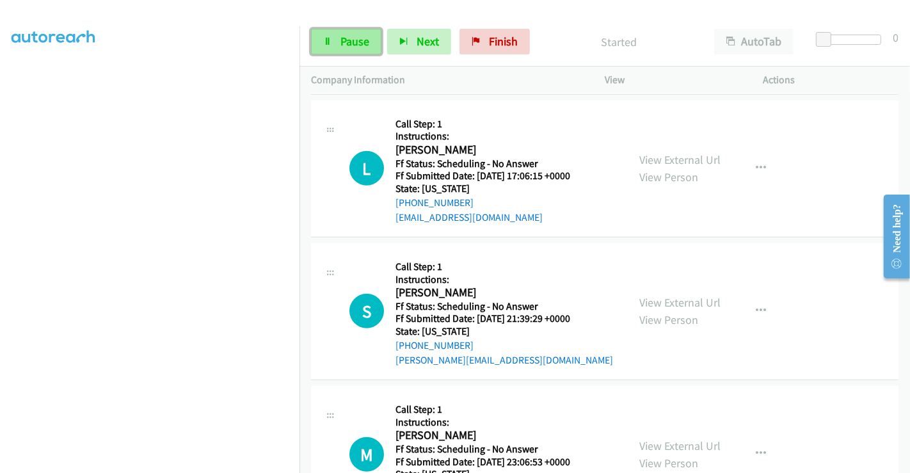
click at [349, 41] on span "Pause" at bounding box center [354, 41] width 29 height 15
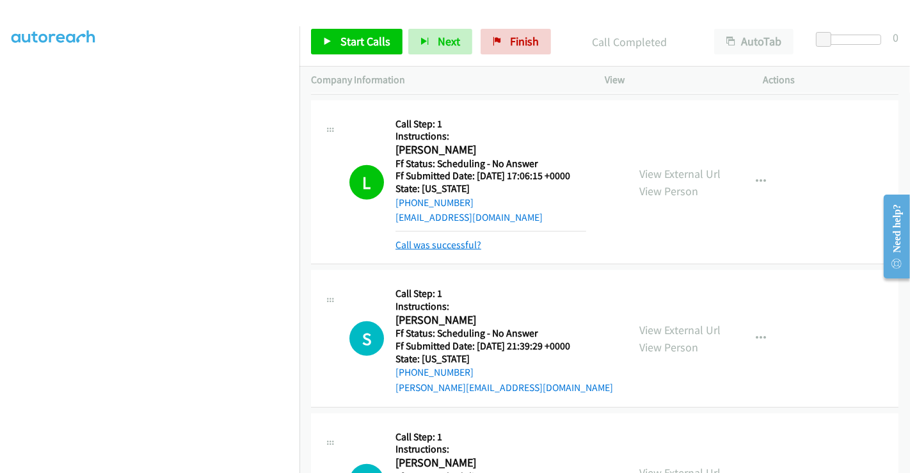
click at [438, 242] on link "Call was successful?" at bounding box center [438, 245] width 86 height 12
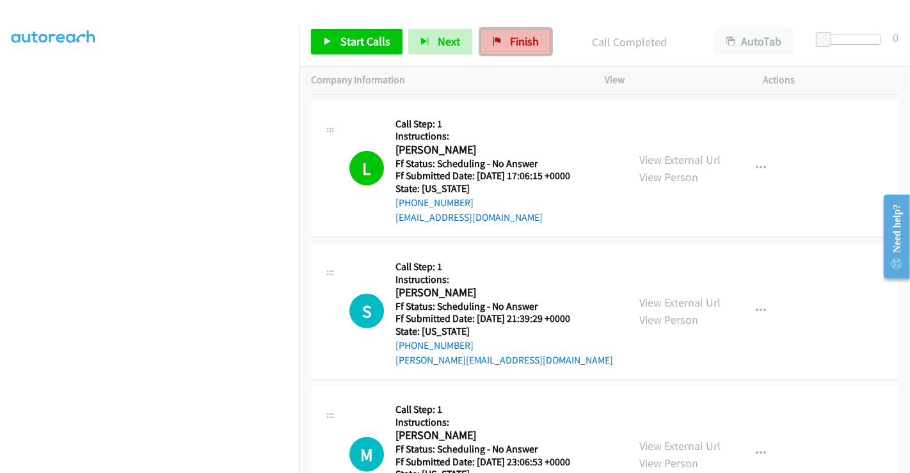
click at [521, 40] on span "Finish" at bounding box center [524, 41] width 29 height 15
